Goal: Task Accomplishment & Management: Complete application form

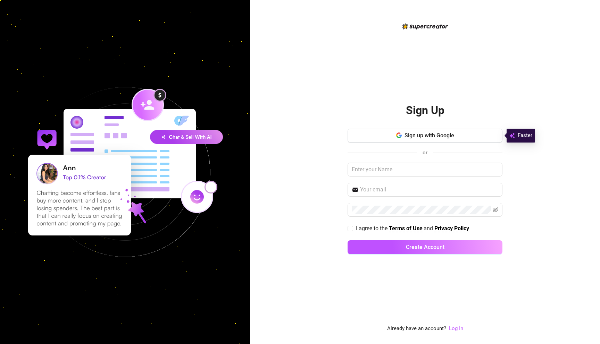
click at [412, 147] on div "Sign up with Google or I agree to the Terms of Use and Privacy Policy Create Ac…" at bounding box center [424, 195] width 155 height 132
click at [412, 142] on button "Sign up with Google" at bounding box center [424, 136] width 155 height 14
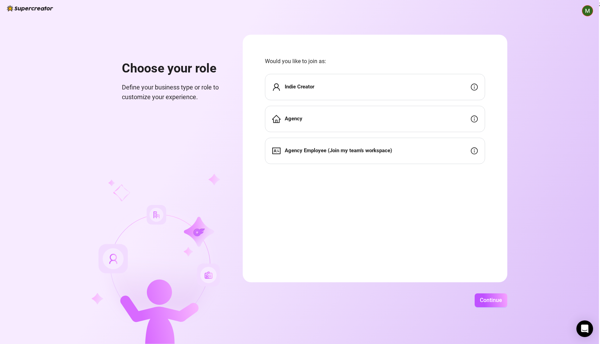
click at [350, 122] on div "Agency" at bounding box center [375, 119] width 220 height 26
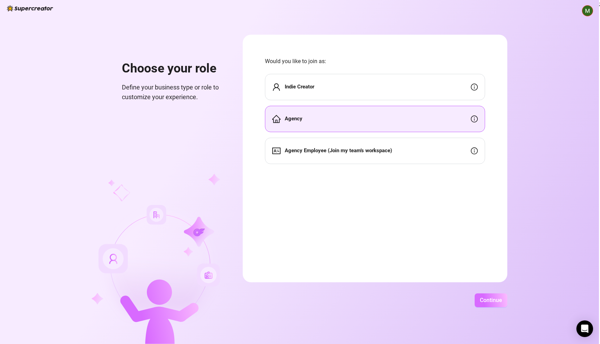
click at [477, 300] on button "Continue" at bounding box center [490, 301] width 33 height 14
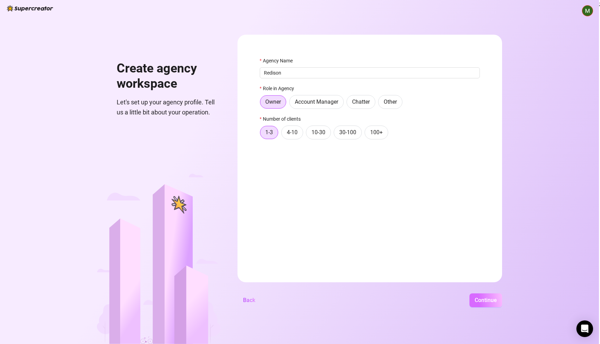
type input "Redison"
click at [492, 303] on span "Continue" at bounding box center [485, 300] width 22 height 7
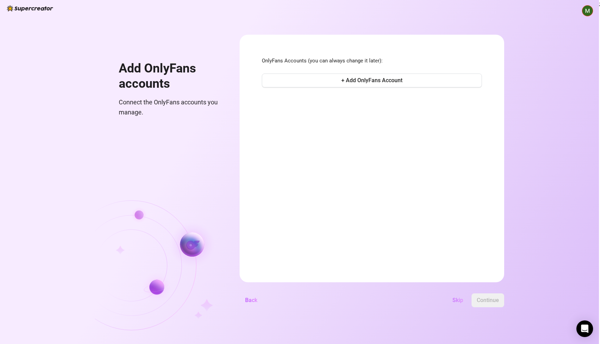
click at [460, 299] on span "Skip" at bounding box center [457, 300] width 11 height 7
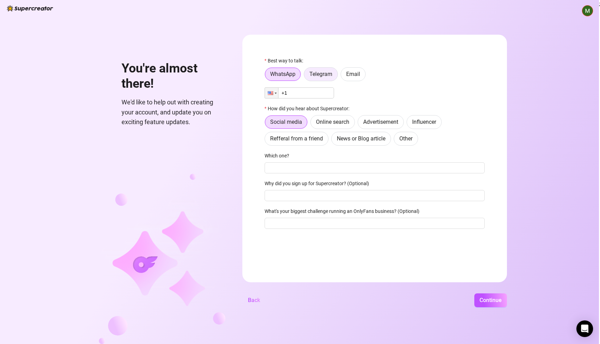
click at [308, 79] on label "Telegram" at bounding box center [321, 74] width 34 height 14
click at [306, 76] on input "Telegram" at bounding box center [306, 76] width 0 height 0
click at [348, 78] on label "Email" at bounding box center [352, 74] width 25 height 14
click at [342, 76] on input "Email" at bounding box center [342, 76] width 0 height 0
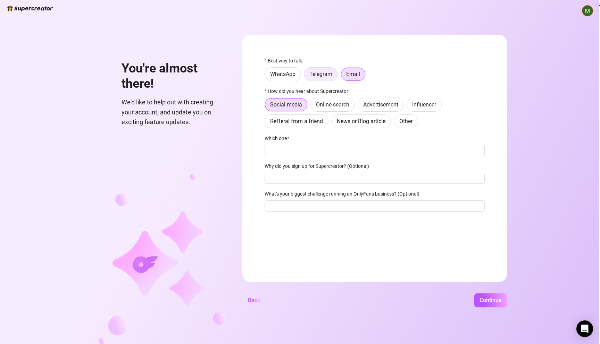
click at [324, 80] on label "Telegram" at bounding box center [321, 74] width 34 height 14
click at [306, 76] on input "Telegram" at bounding box center [306, 76] width 0 height 0
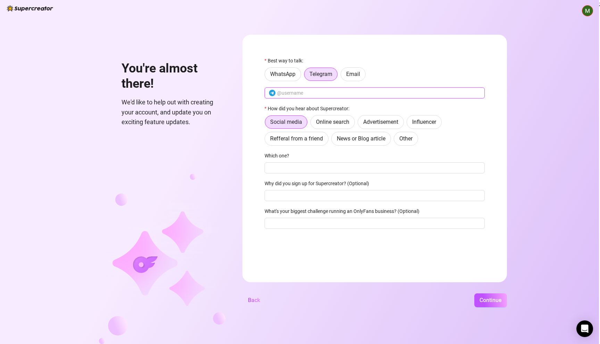
click at [316, 92] on input "text" at bounding box center [378, 93] width 203 height 8
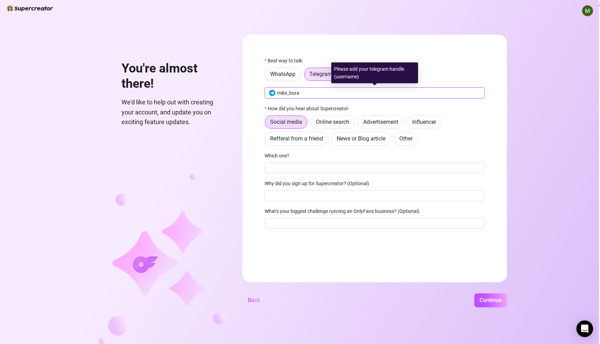
type input "mike_bura"
click at [283, 104] on div "Best way to talk: WhatsApp Telegram Email mike_bura How did you hear about Supe…" at bounding box center [374, 146] width 220 height 178
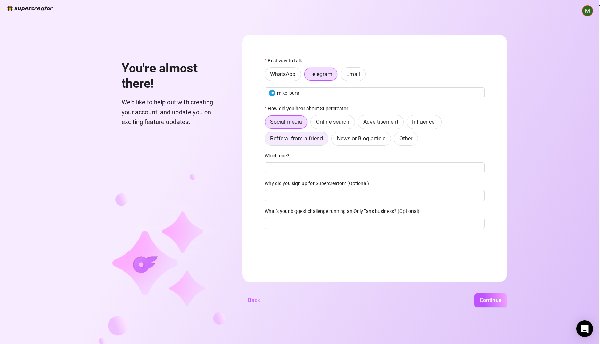
click at [317, 145] on label "Refferal from a friend" at bounding box center [296, 139] width 64 height 14
click at [266, 141] on input "Refferal from a friend" at bounding box center [266, 141] width 0 height 0
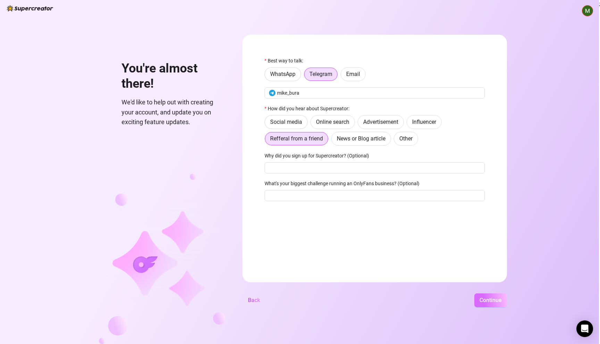
click at [484, 297] on span "Continue" at bounding box center [490, 300] width 22 height 7
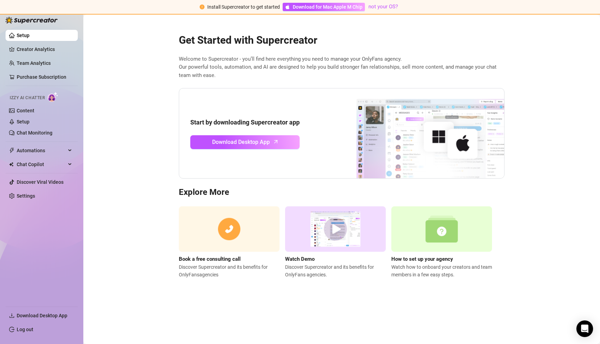
click at [332, 227] on img at bounding box center [335, 228] width 101 height 45
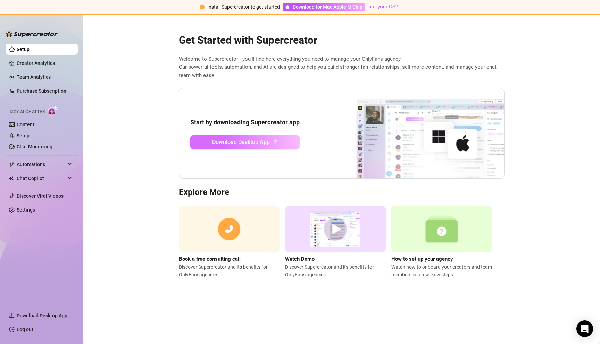
click at [271, 142] on link "Download Desktop App" at bounding box center [244, 142] width 109 height 14
